Goal: Information Seeking & Learning: Learn about a topic

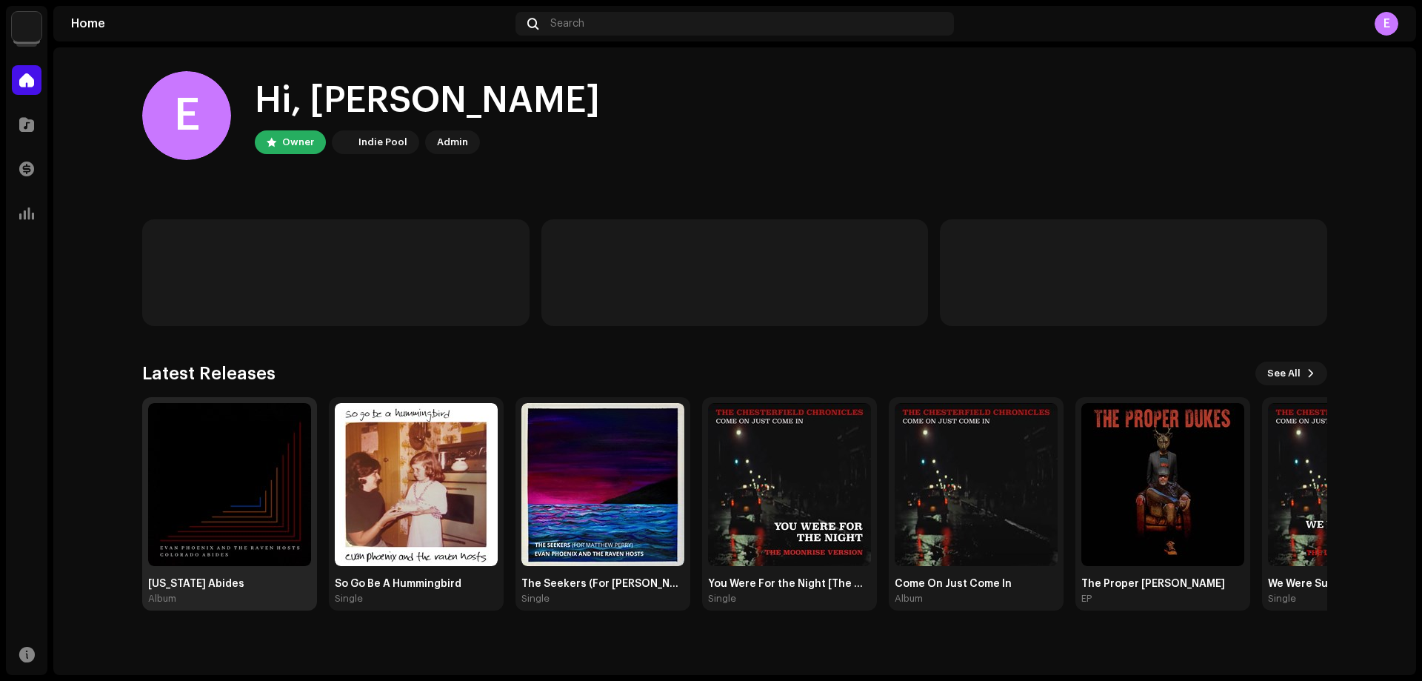
click at [262, 468] on img at bounding box center [229, 484] width 163 height 163
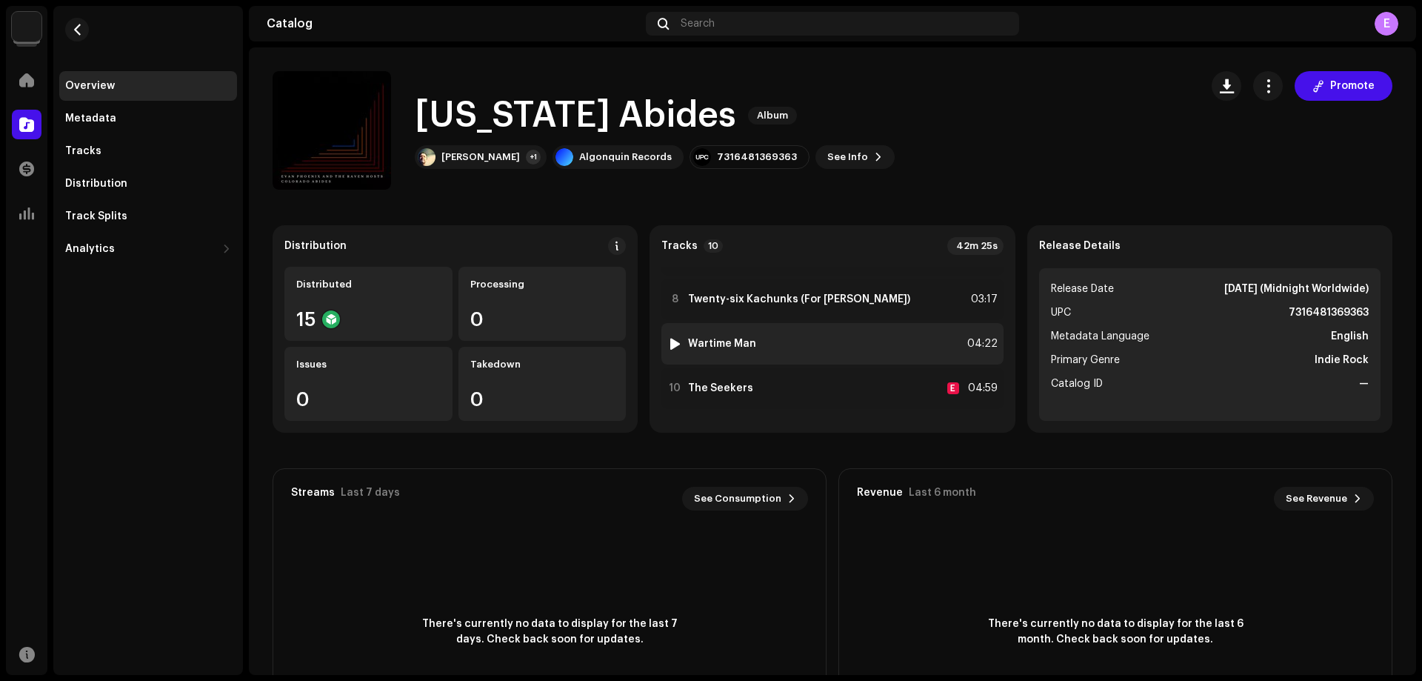
scroll to position [225, 0]
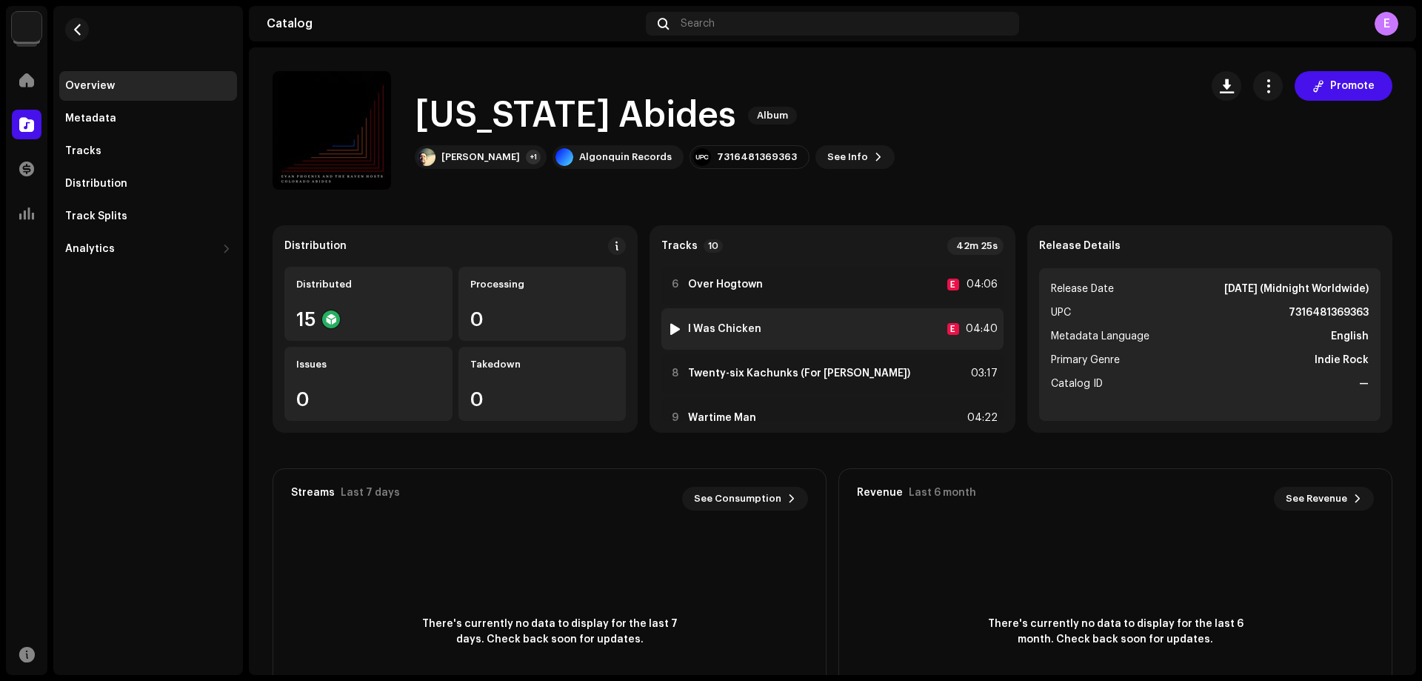
click at [816, 333] on div "7 I Was Chicken E 04:40" at bounding box center [831, 328] width 341 height 41
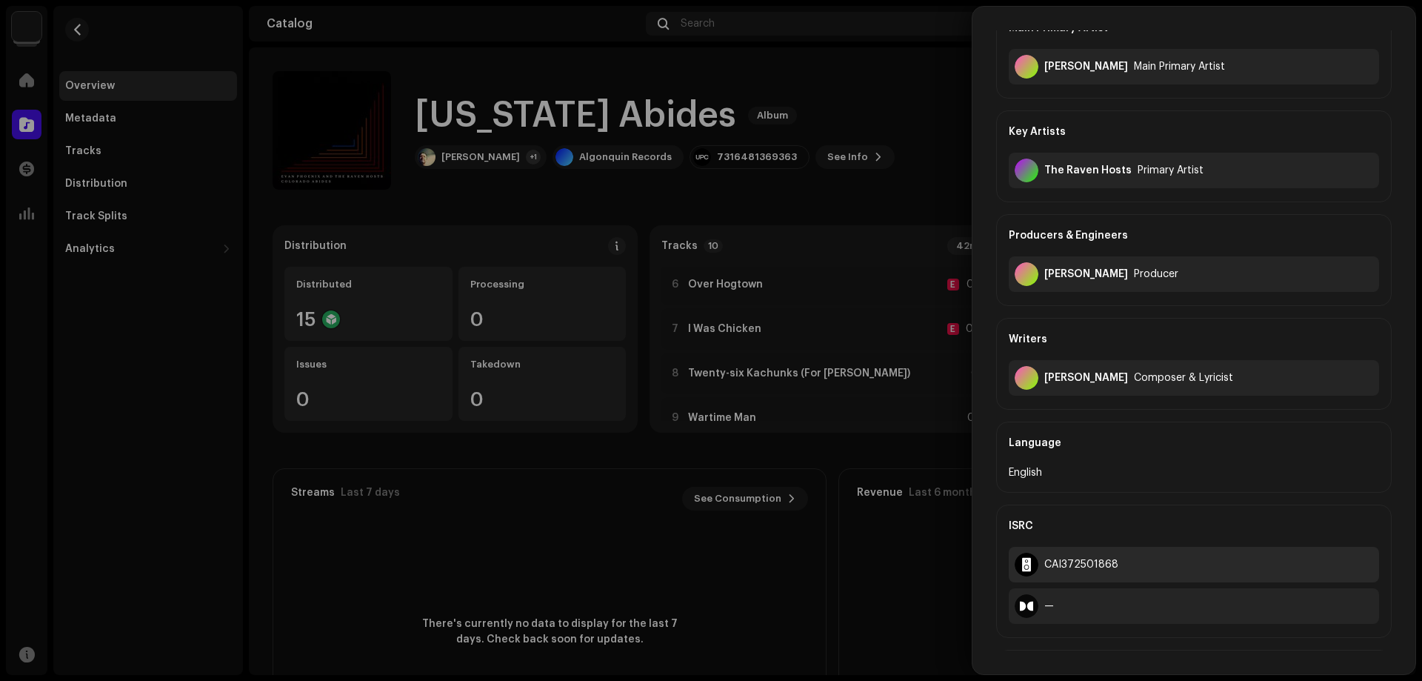
scroll to position [441, 0]
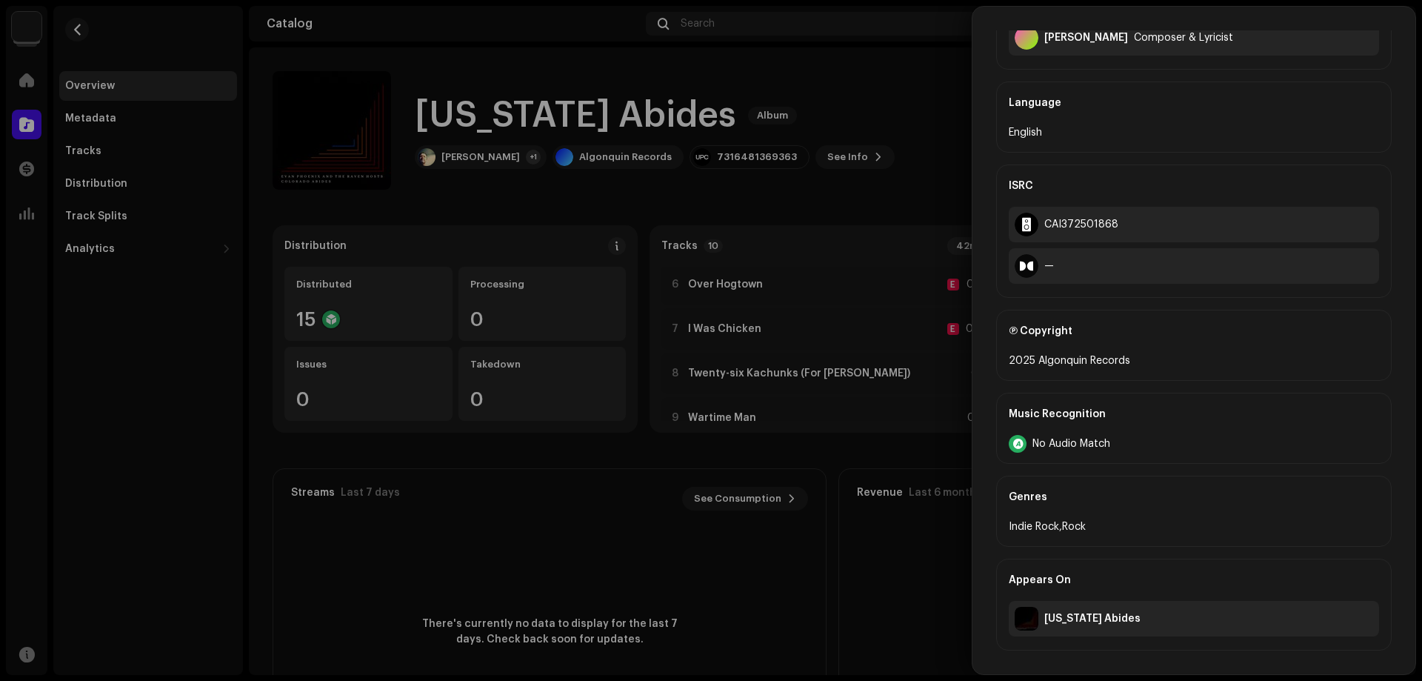
click at [807, 405] on div at bounding box center [711, 340] width 1422 height 681
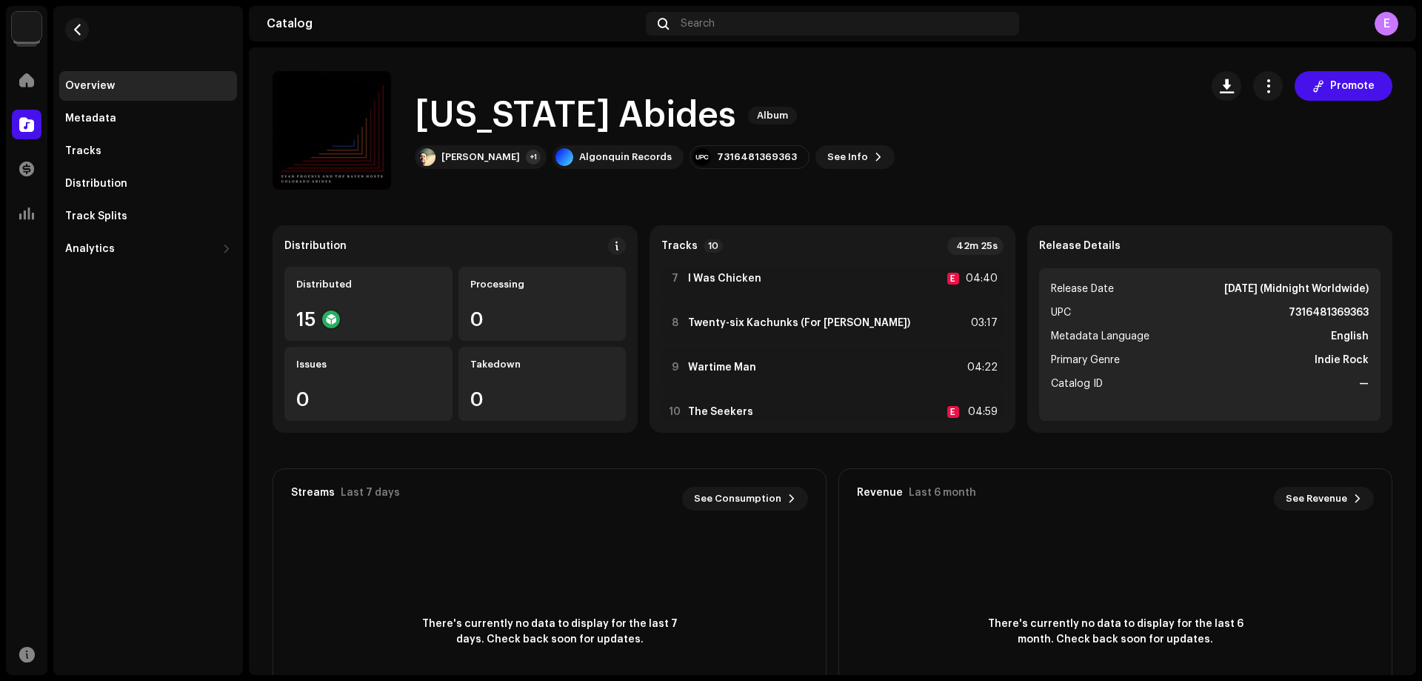
scroll to position [299, 0]
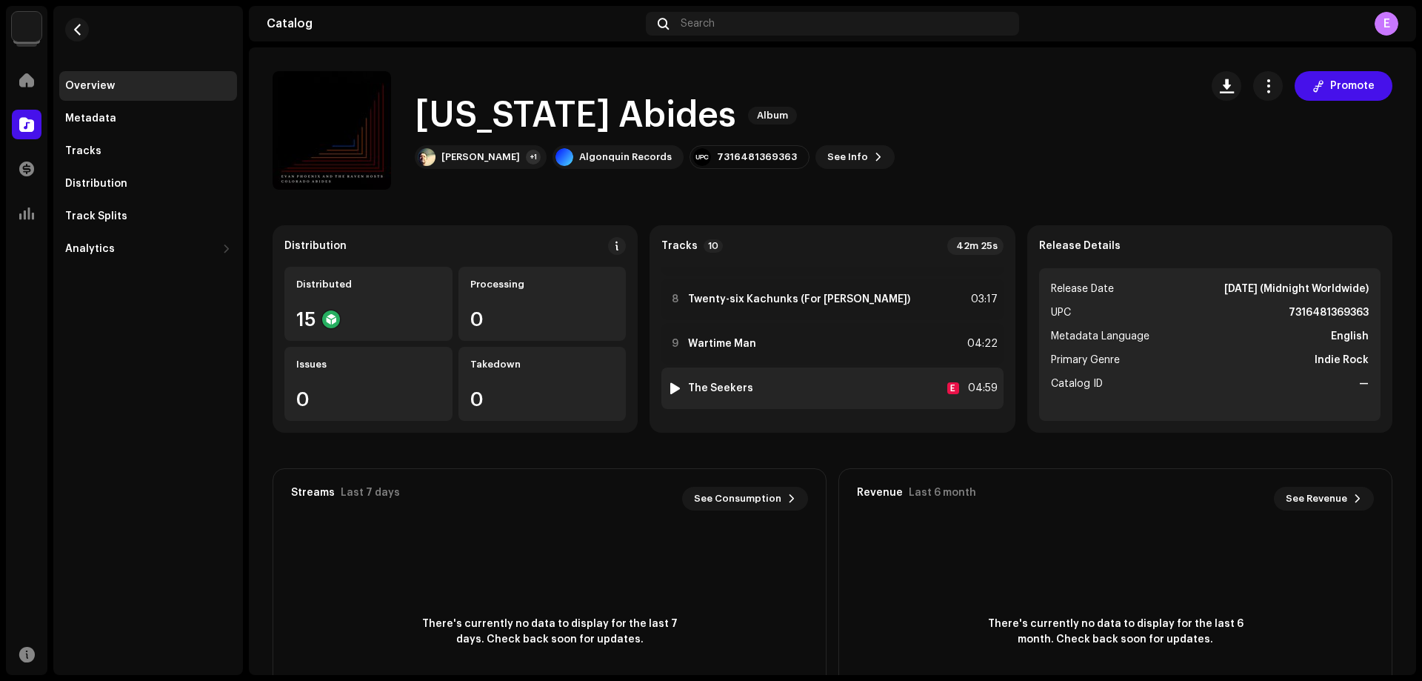
click at [803, 397] on div "10 The Seekers E 04:59" at bounding box center [831, 387] width 341 height 41
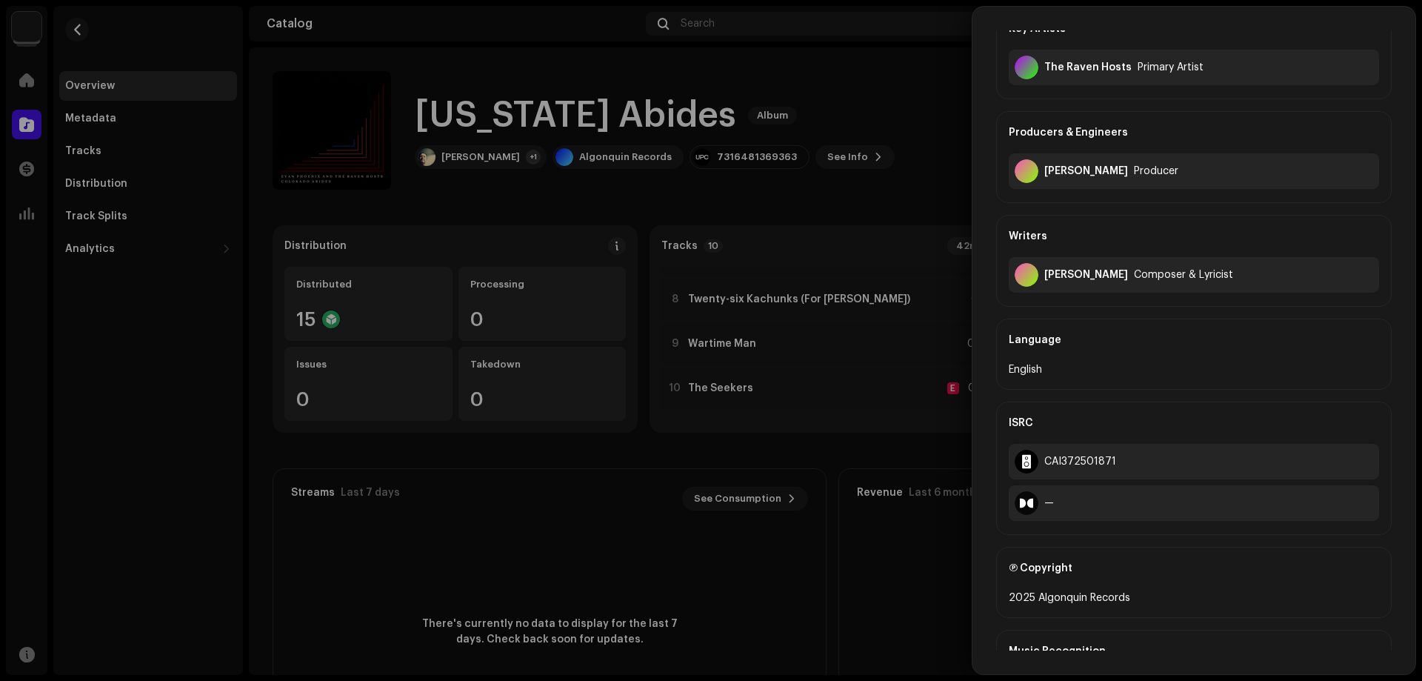
scroll to position [441, 0]
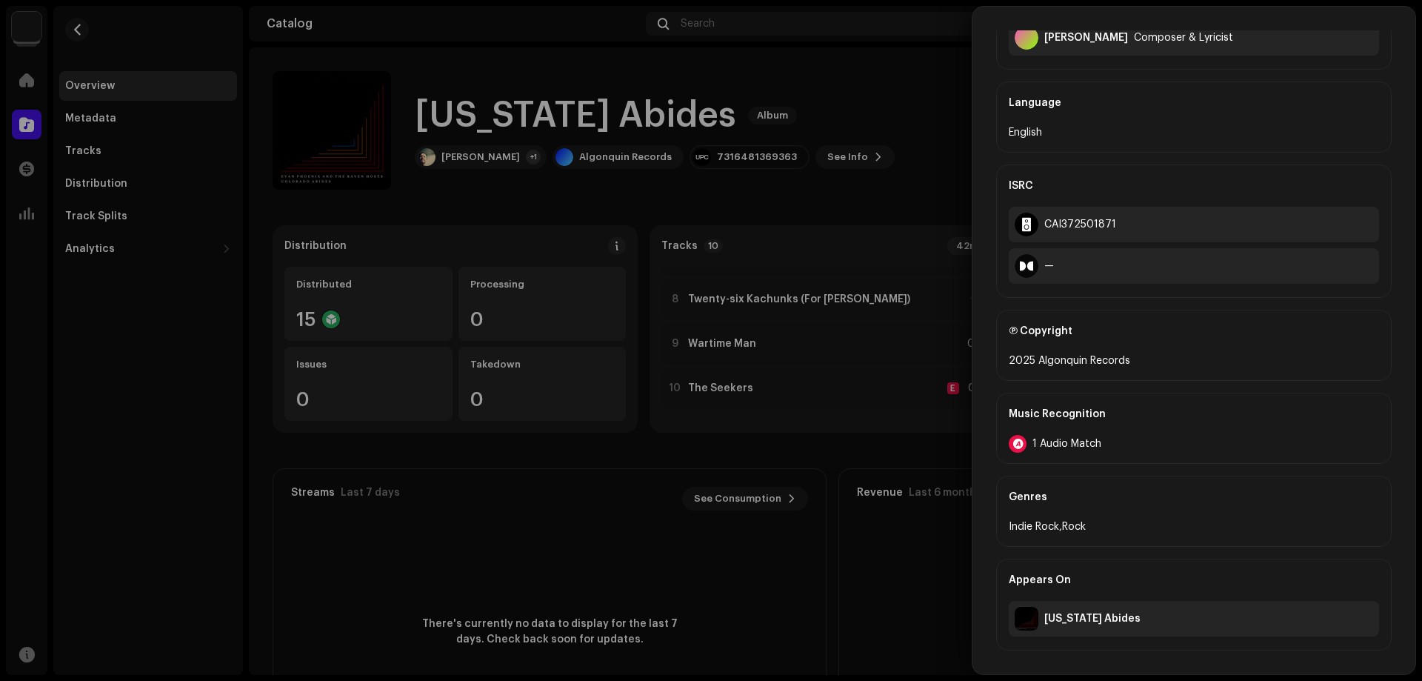
click at [1092, 438] on span "1 Audio Match" at bounding box center [1067, 444] width 69 height 12
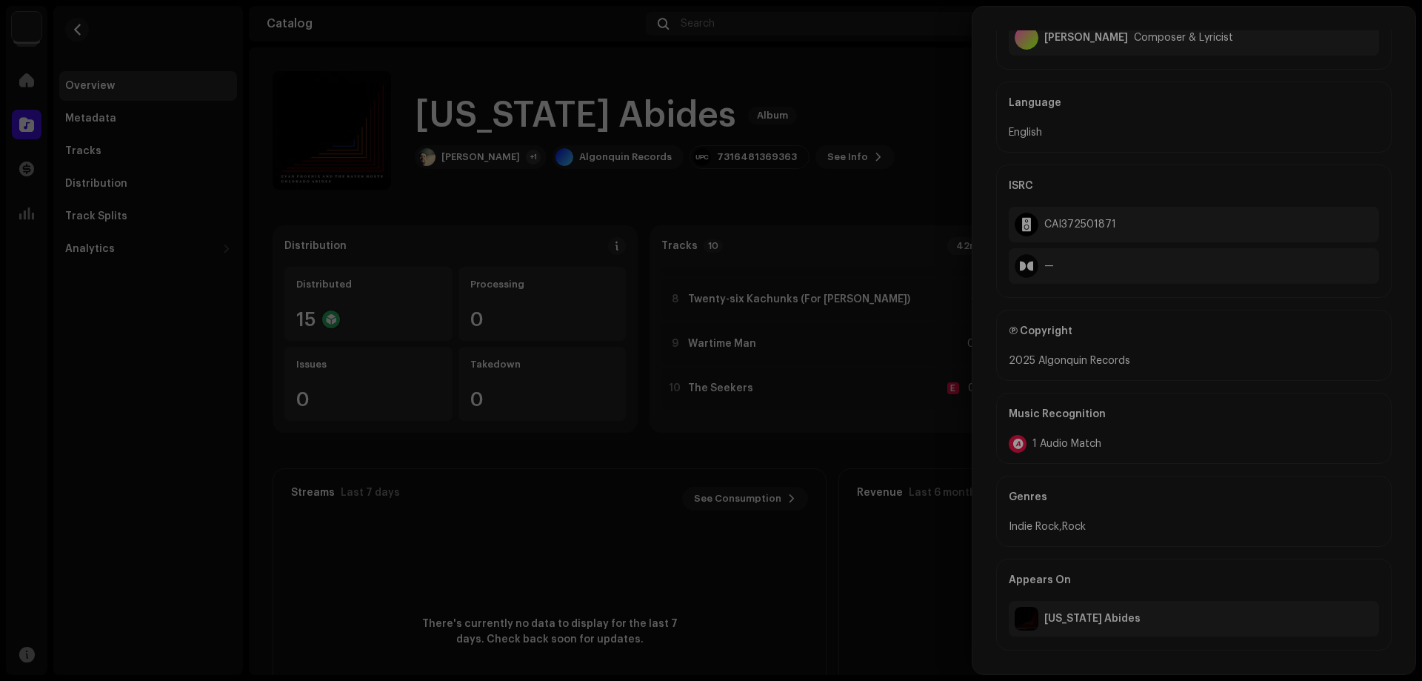
click at [947, 456] on div "Audio Recognition by Remix/Sample 1 All results require review/listening to avo…" at bounding box center [711, 340] width 1422 height 681
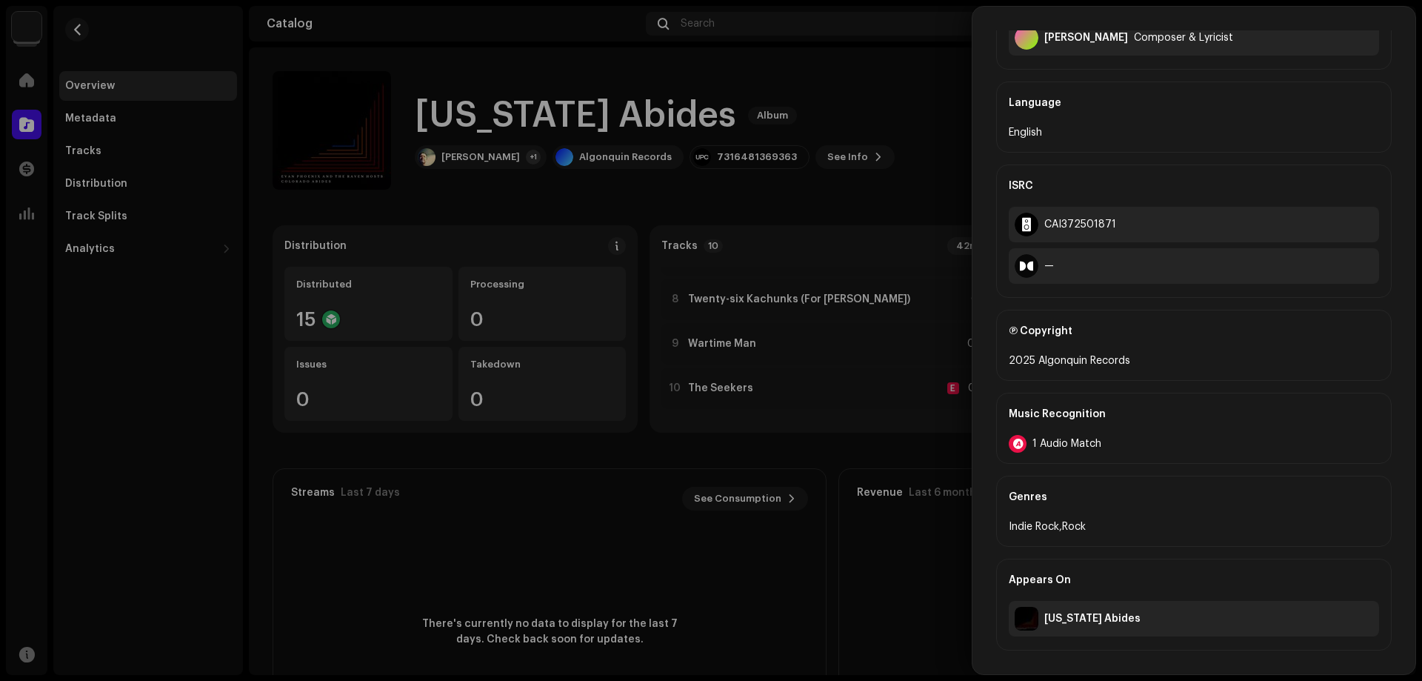
click at [927, 456] on div at bounding box center [711, 340] width 1422 height 681
